Goal: Transaction & Acquisition: Purchase product/service

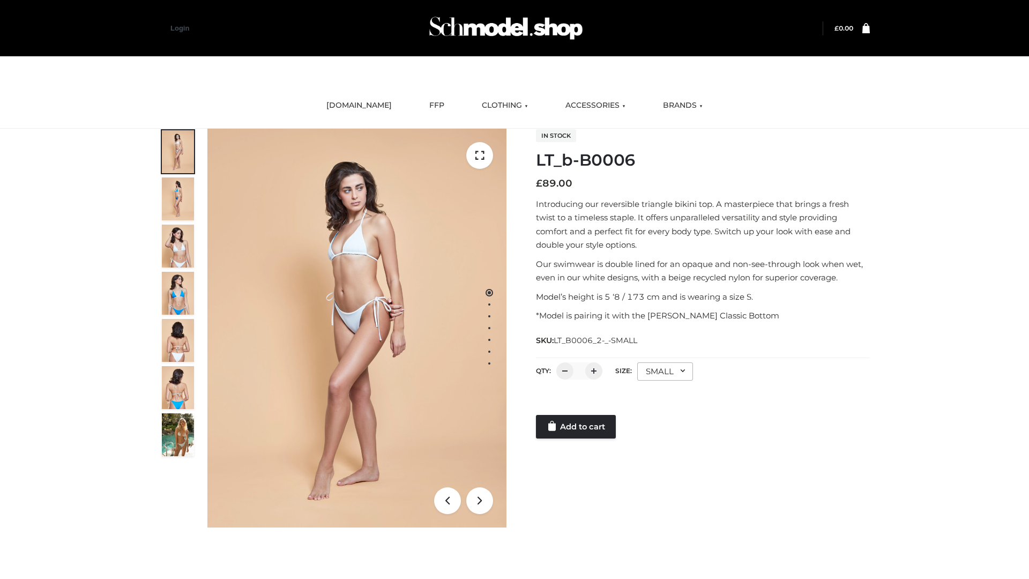
click at [577, 427] on link "Add to cart" at bounding box center [576, 427] width 80 height 24
